Goal: Find specific page/section: Find specific page/section

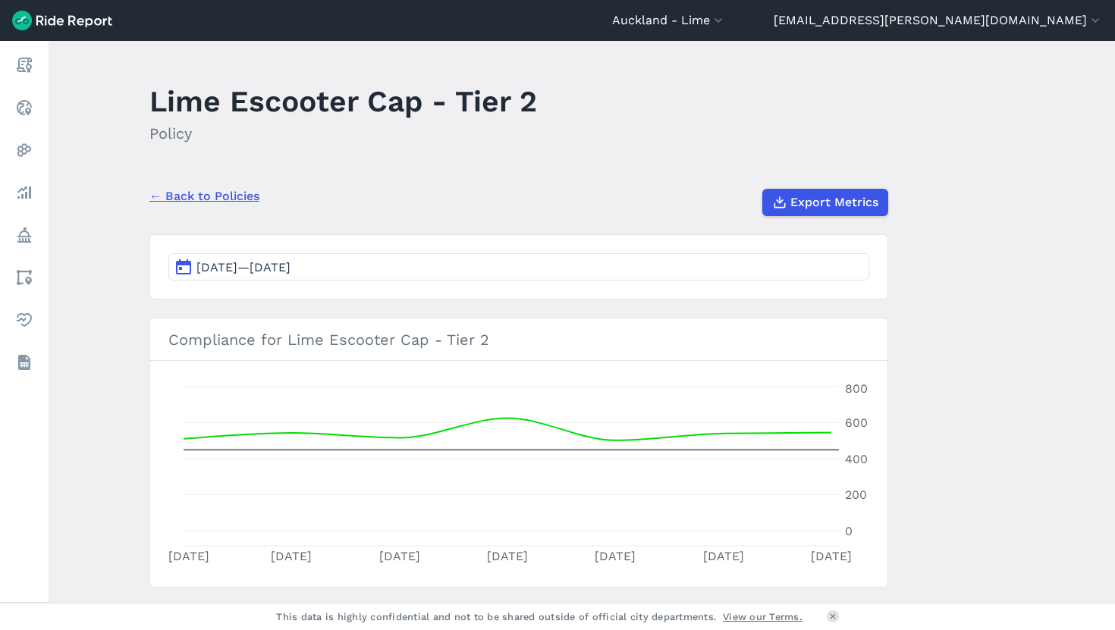
click at [38, 28] on img at bounding box center [62, 21] width 100 height 20
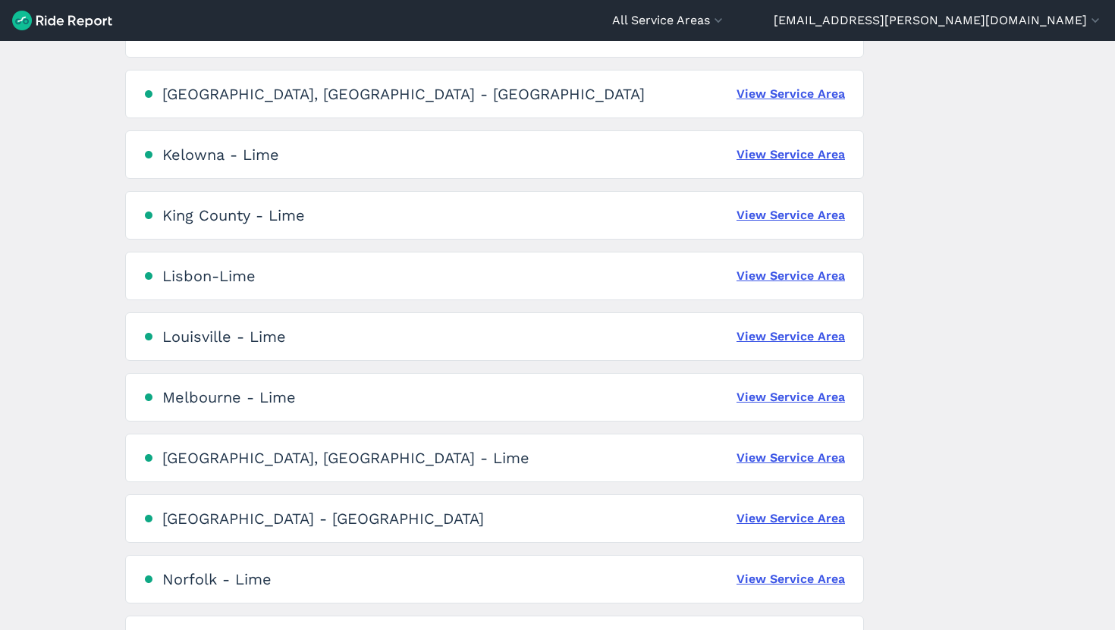
scroll to position [1606, 0]
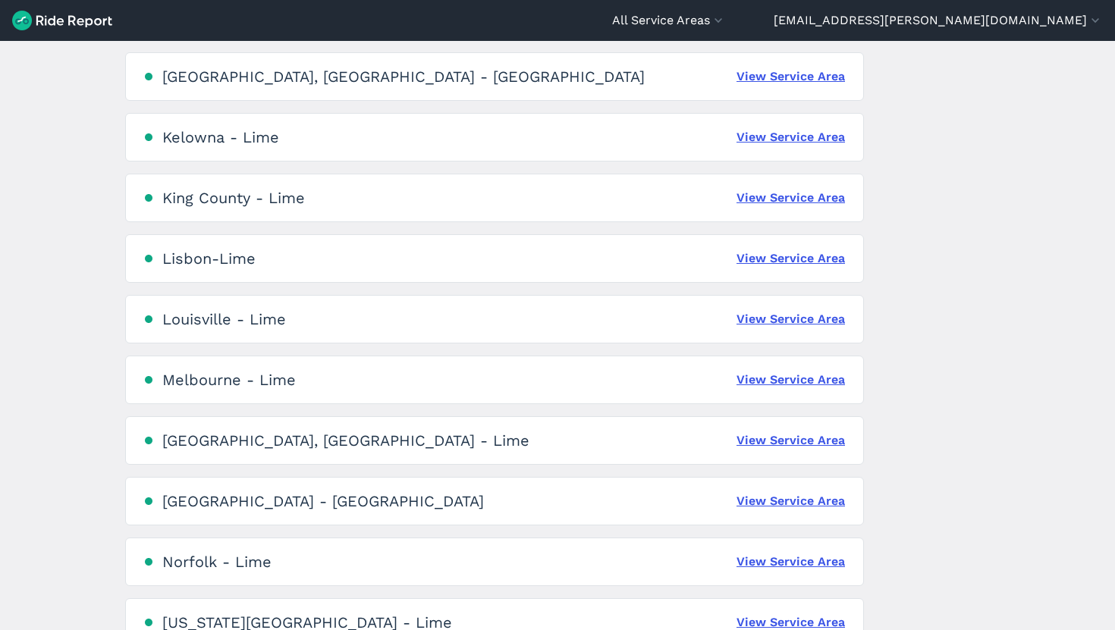
click at [482, 417] on div "[GEOGRAPHIC_DATA], [GEOGRAPHIC_DATA] - Lime View Service Area" at bounding box center [494, 440] width 739 height 49
click at [528, 274] on div "[GEOGRAPHIC_DATA]-Lime View Service Area" at bounding box center [494, 258] width 739 height 49
click at [808, 272] on div "[GEOGRAPHIC_DATA]-Lime View Service Area" at bounding box center [494, 258] width 739 height 49
click at [806, 263] on link "View Service Area" at bounding box center [790, 259] width 108 height 18
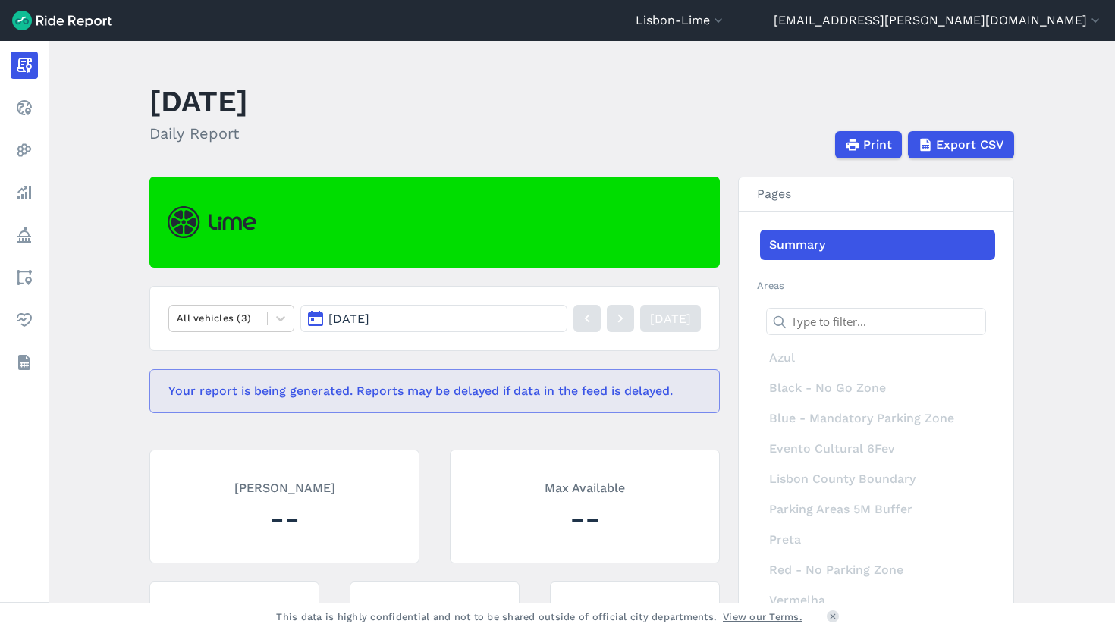
click at [336, 316] on span "[DATE]" at bounding box center [348, 319] width 41 height 14
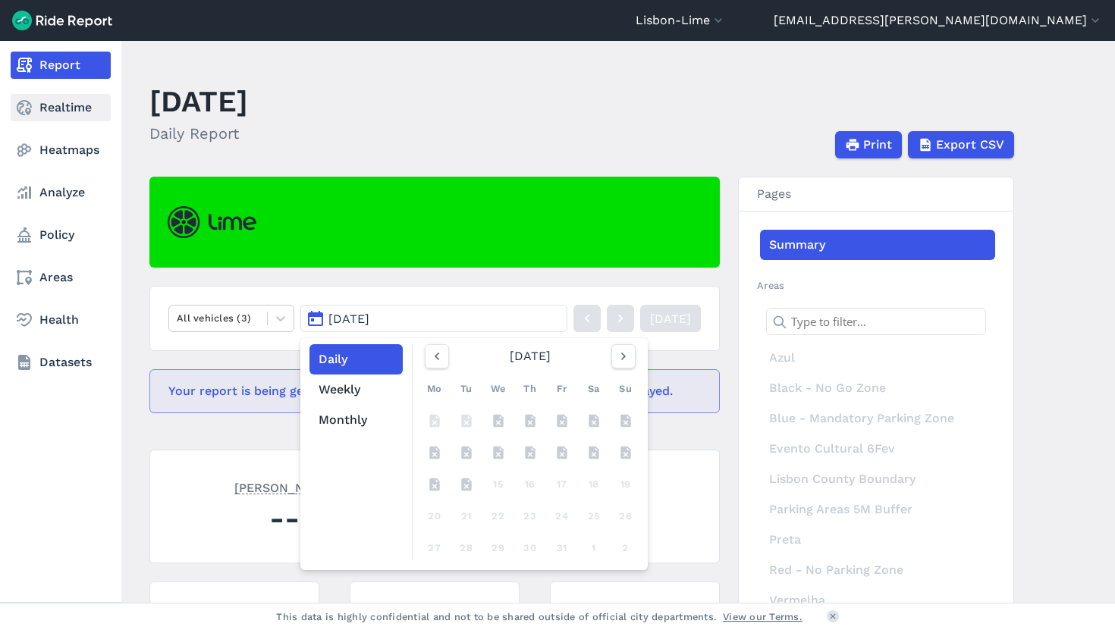
click at [29, 114] on use at bounding box center [24, 107] width 15 height 15
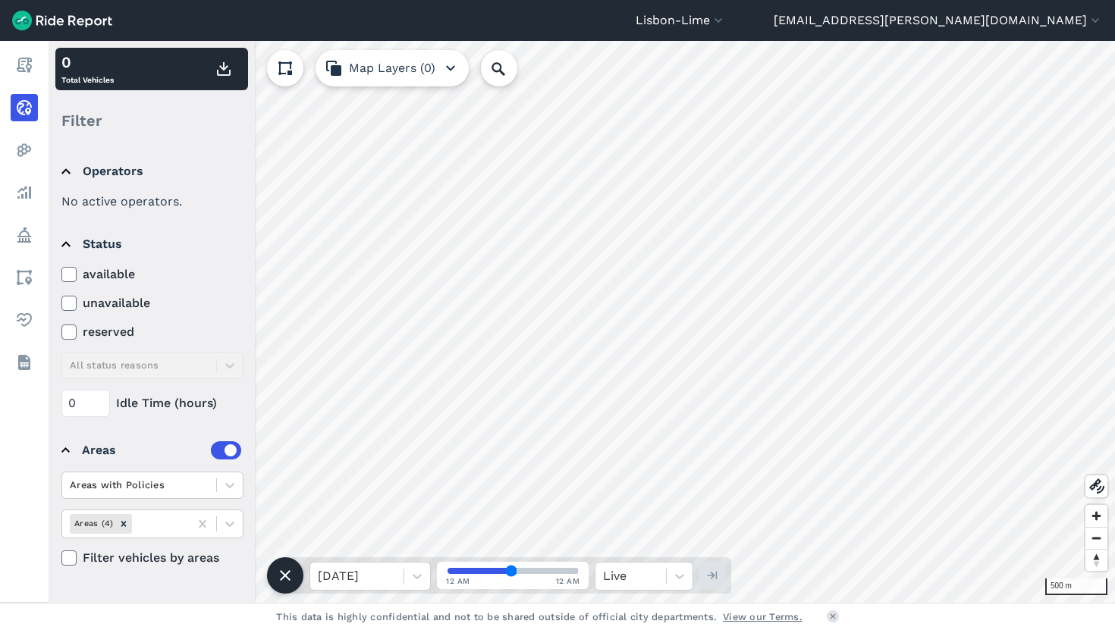
drag, startPoint x: 74, startPoint y: 276, endPoint x: 108, endPoint y: 286, distance: 35.5
click at [73, 276] on icon at bounding box center [69, 274] width 14 height 15
click at [61, 275] on input "available" at bounding box center [61, 270] width 0 height 10
click at [40, 17] on img at bounding box center [62, 21] width 100 height 20
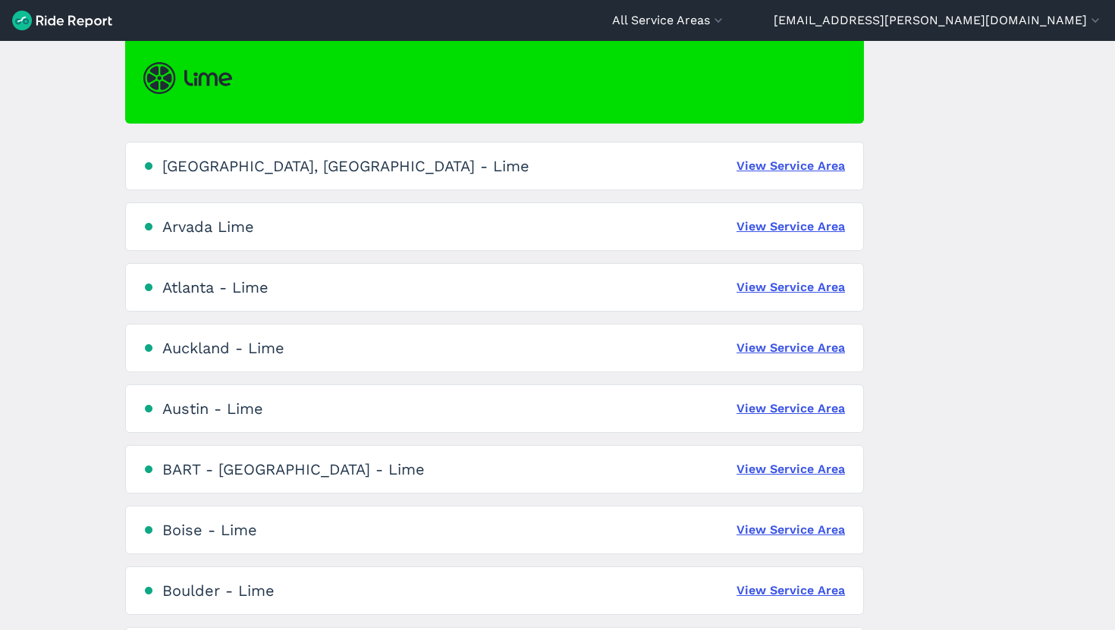
scroll to position [206, 0]
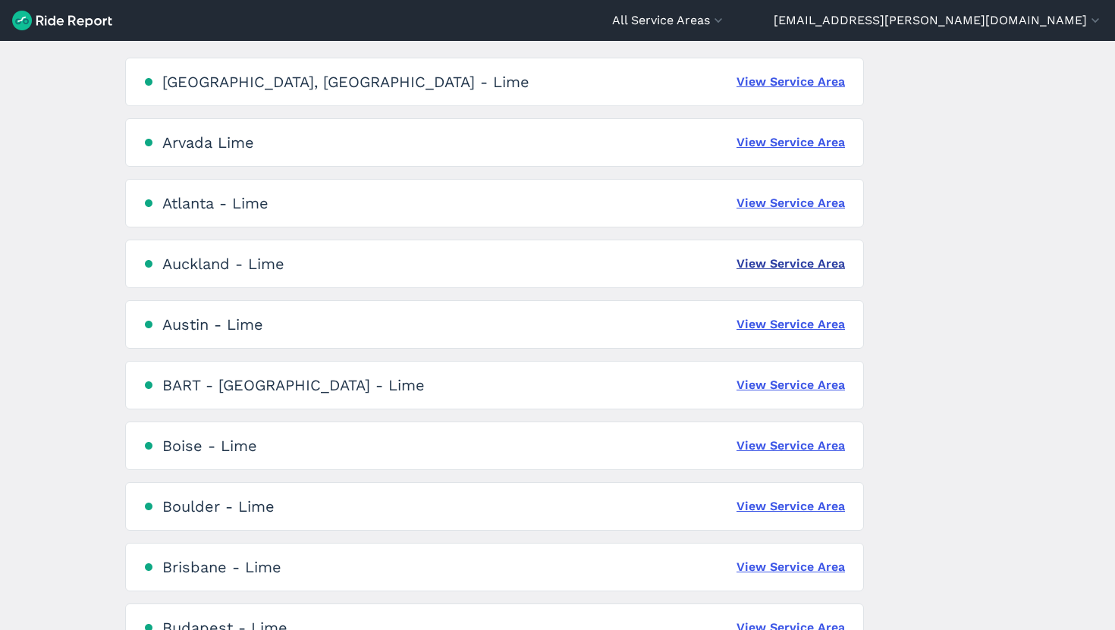
click at [768, 270] on link "View Service Area" at bounding box center [790, 264] width 108 height 18
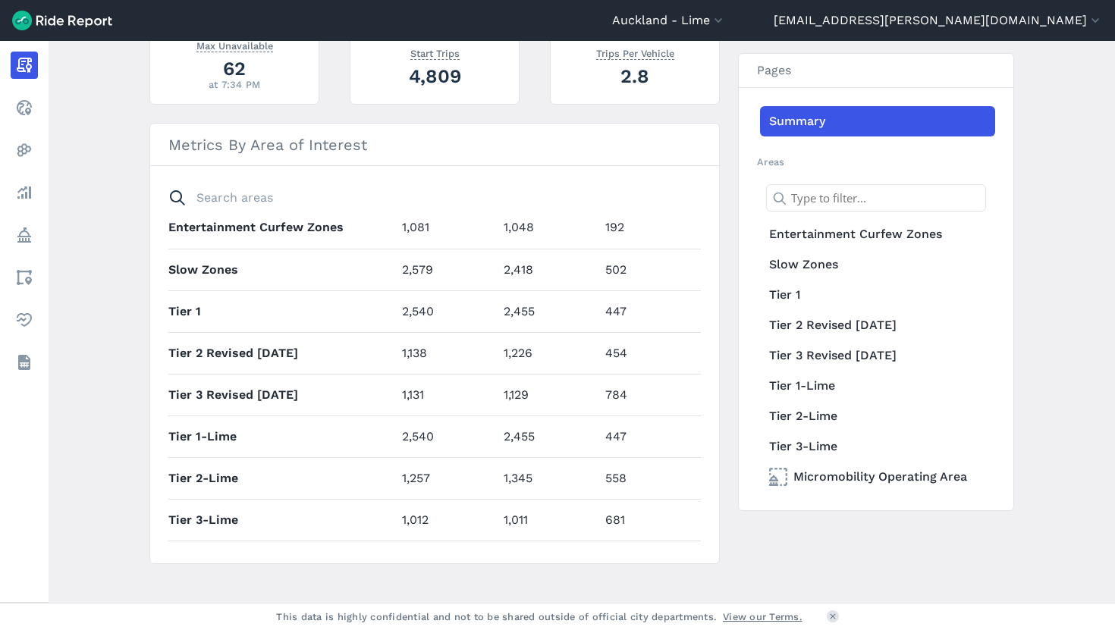
scroll to position [554, 0]
